Goal: Task Accomplishment & Management: Manage account settings

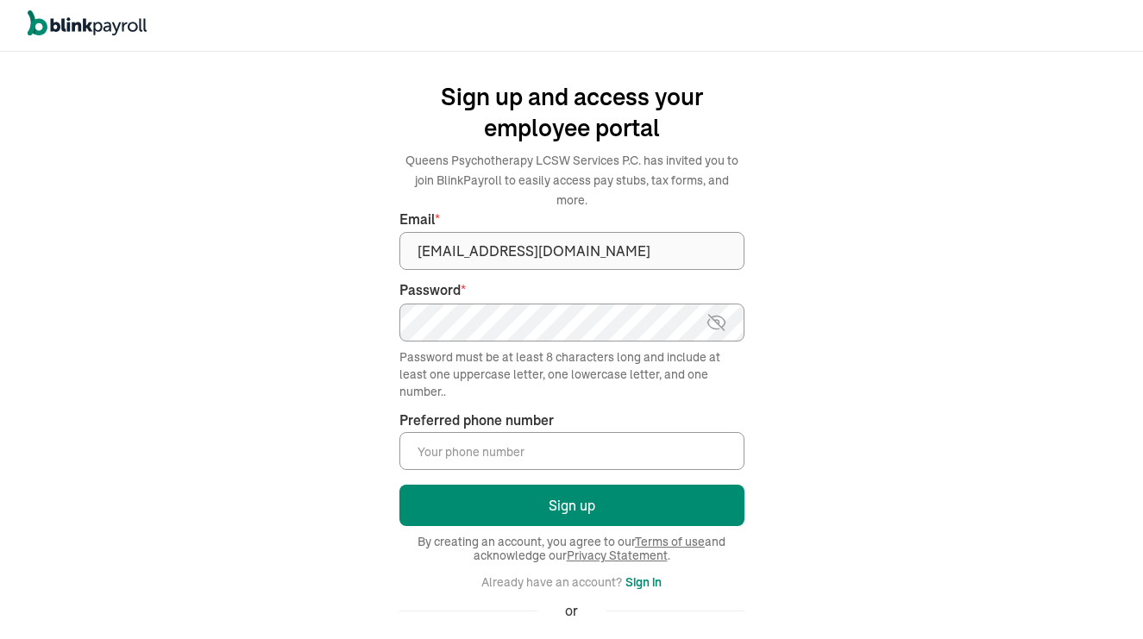
click at [582, 432] on input "Preferred phone number *" at bounding box center [571, 451] width 345 height 38
type input "(9"
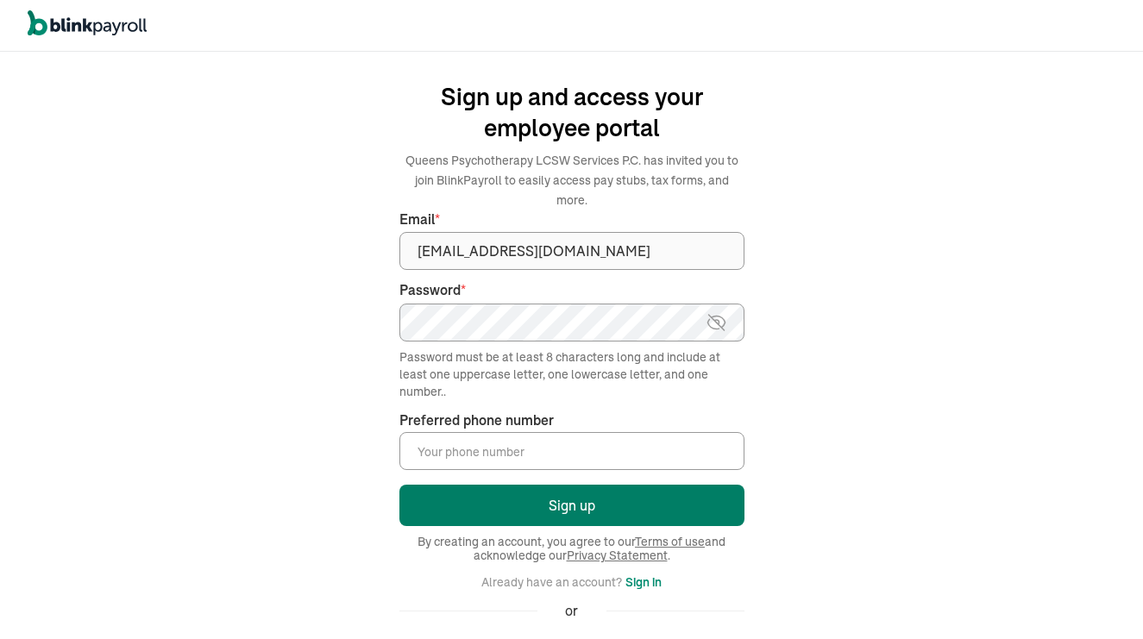
type input "(917) 685-1181"
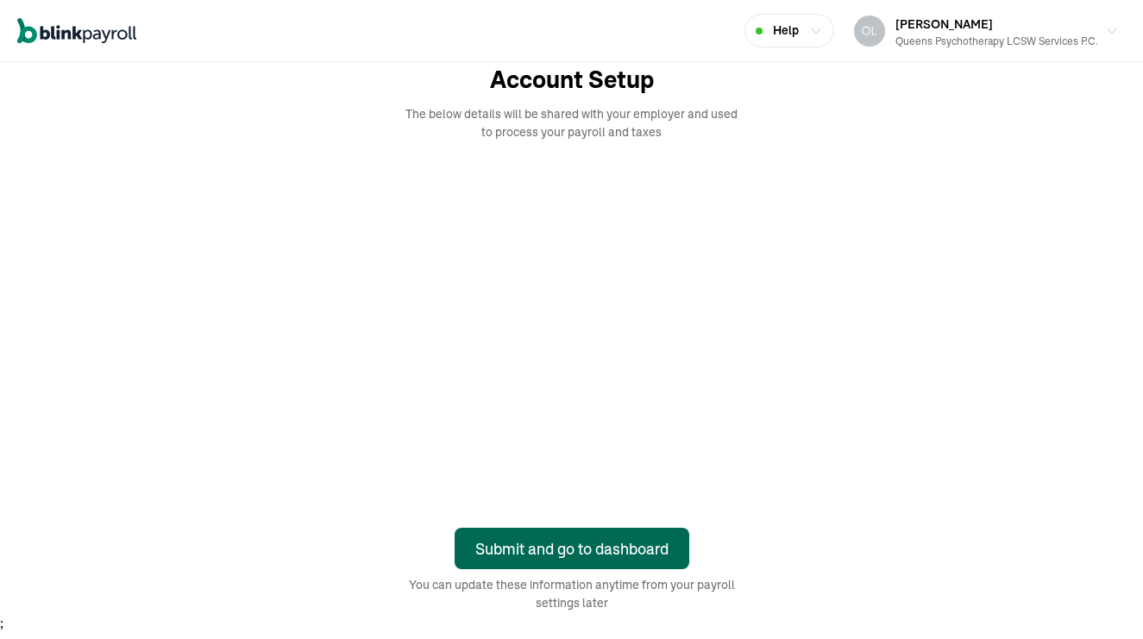
click at [583, 551] on div "Submit and go to dashboard" at bounding box center [571, 549] width 193 height 23
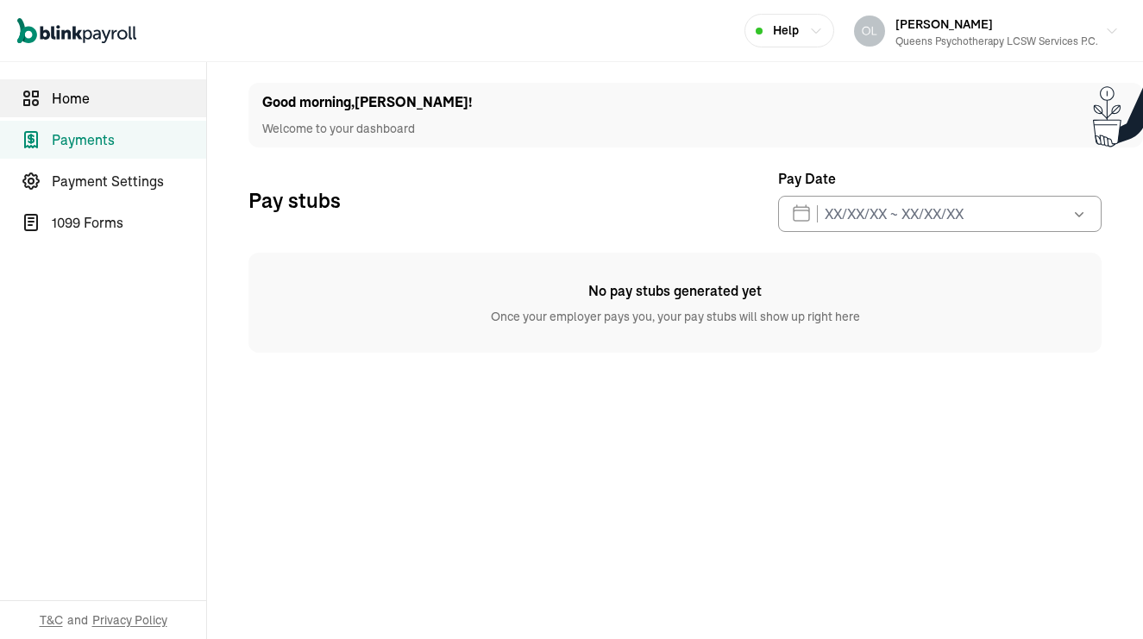
click at [66, 97] on span "Home" at bounding box center [129, 98] width 154 height 21
select select "2025"
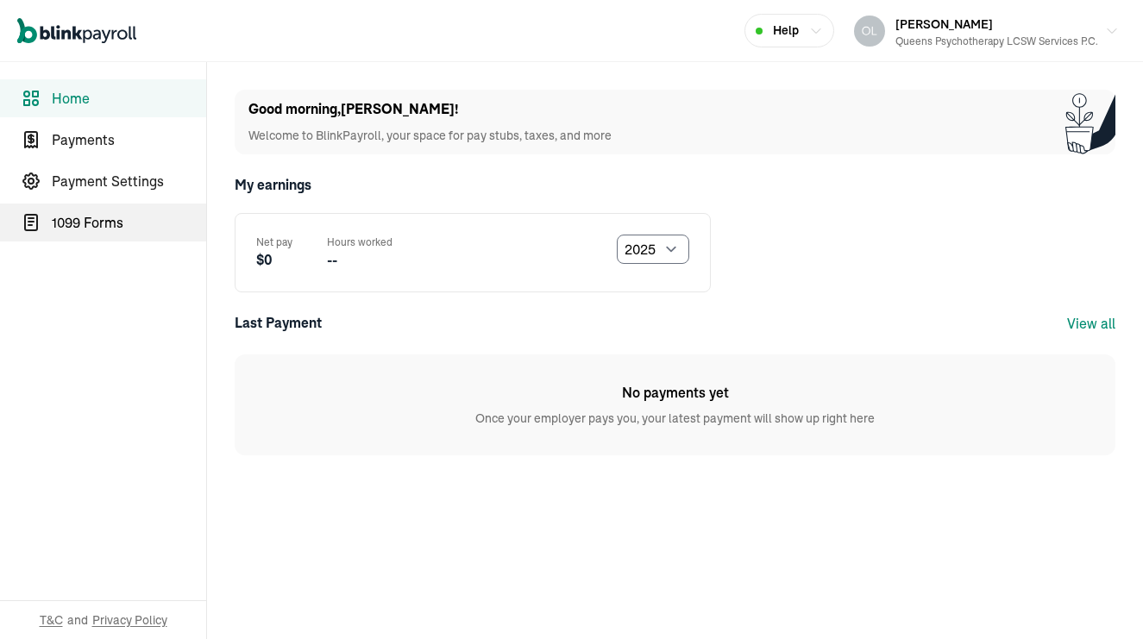
click at [118, 221] on span "1099 Forms" at bounding box center [129, 222] width 154 height 21
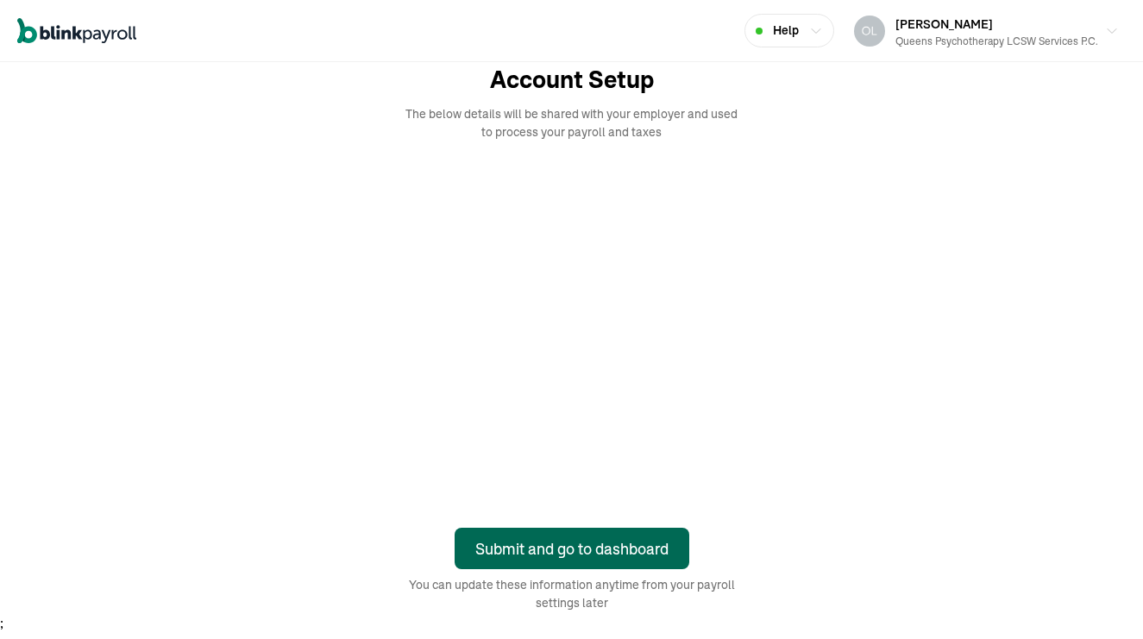
click at [583, 551] on div "Submit and go to dashboard" at bounding box center [571, 549] width 193 height 23
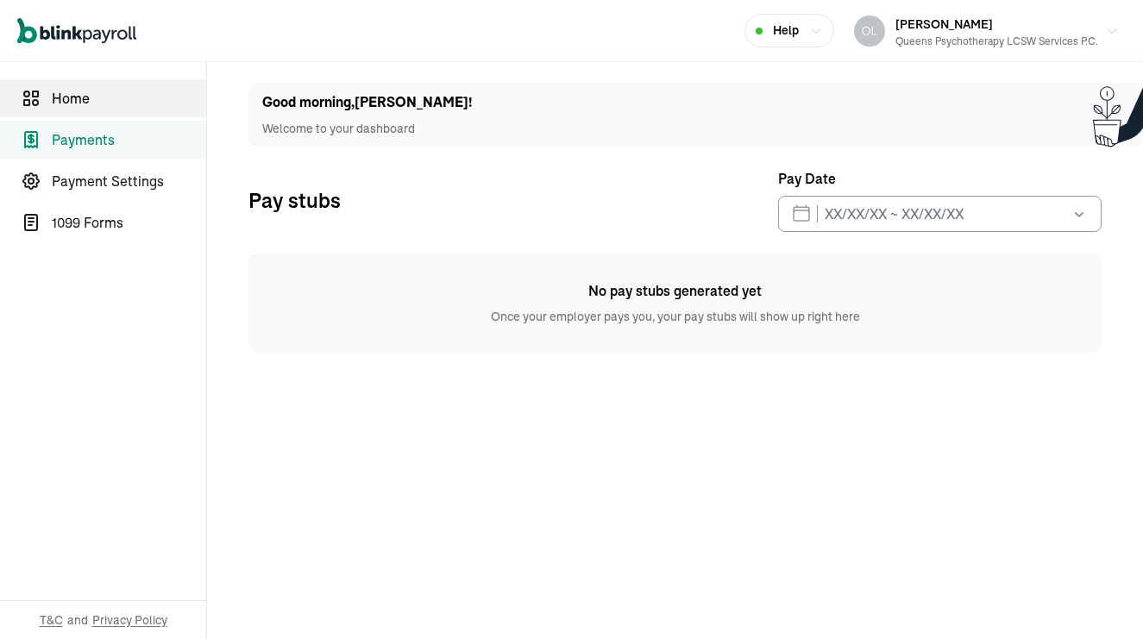
click at [66, 97] on span "Home" at bounding box center [129, 98] width 154 height 21
select select "2025"
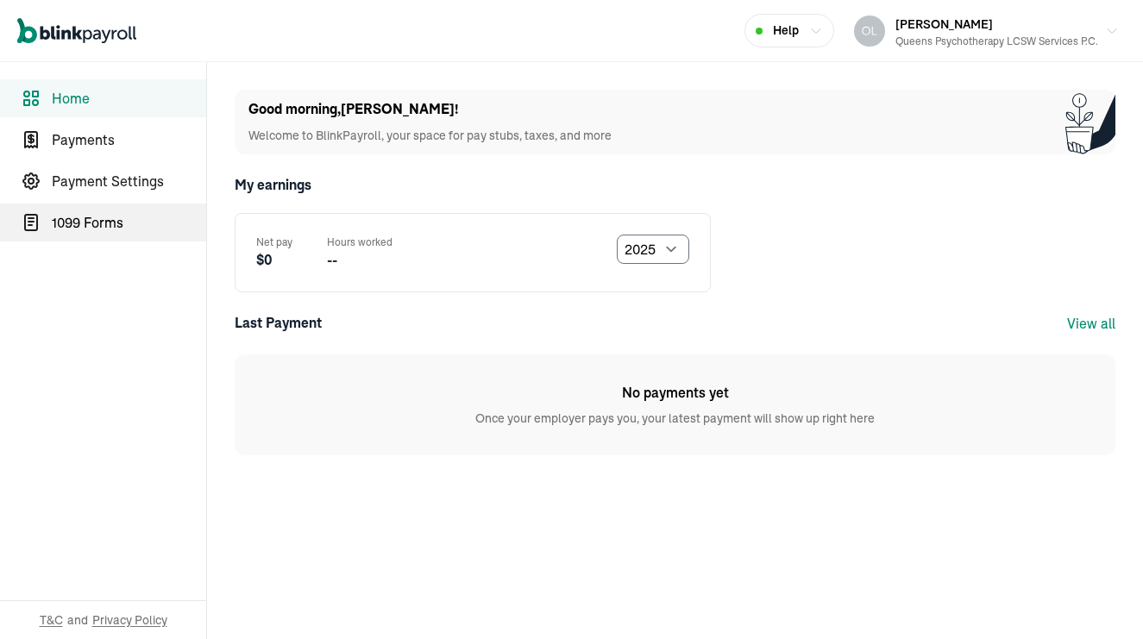
click at [118, 221] on span "1099 Forms" at bounding box center [129, 222] width 154 height 21
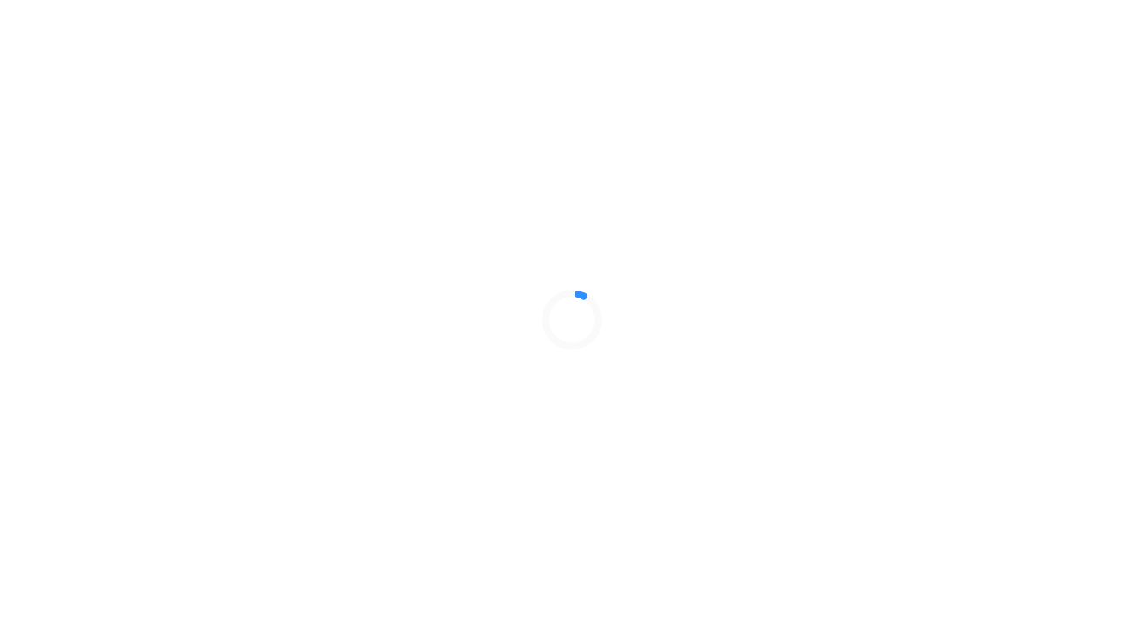
select select "2025"
